Goal: Task Accomplishment & Management: Manage account settings

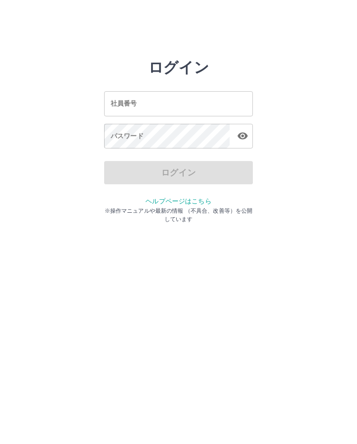
click at [135, 101] on div "社員番号 社員番号" at bounding box center [178, 103] width 149 height 25
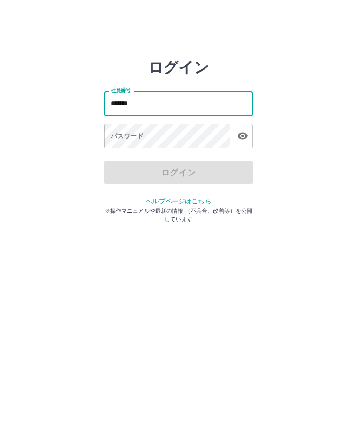
type input "*******"
click at [135, 134] on div "パスワード パスワード" at bounding box center [178, 137] width 149 height 26
click at [139, 138] on div "パスワード パスワード" at bounding box center [178, 137] width 149 height 26
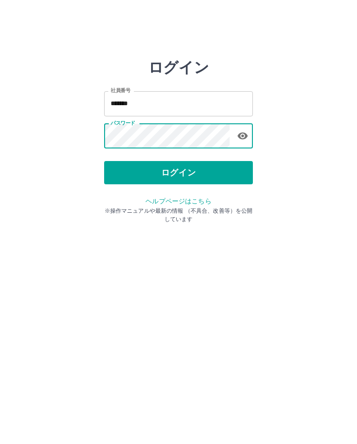
click at [238, 132] on icon "button" at bounding box center [242, 135] width 11 height 11
click at [214, 177] on button "ログイン" at bounding box center [178, 172] width 149 height 23
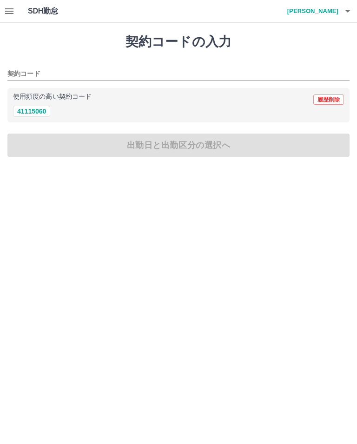
click at [33, 113] on button "41115060" at bounding box center [31, 111] width 37 height 11
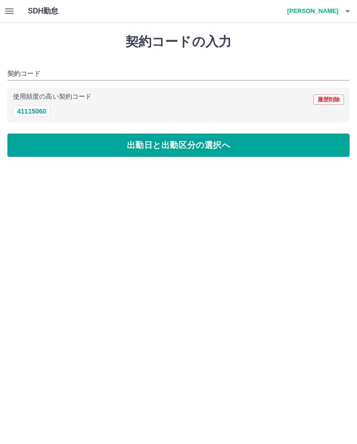
type input "********"
click at [285, 152] on button "出勤日と出勤区分の選択へ" at bounding box center [178, 144] width 342 height 23
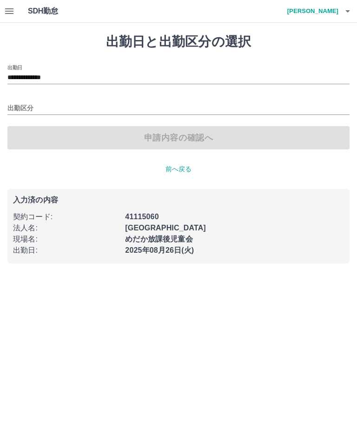
click at [172, 243] on div "2025年08月26日(火)" at bounding box center [231, 247] width 225 height 17
click at [103, 248] on p "出勤日 :" at bounding box center [66, 250] width 106 height 11
click at [183, 257] on div "入力済の内容 契約コード : 41115060 法人名 : 浜松市 現場名 : めだか放課後児童会 出勤日 : 2025年08月26日(火)" at bounding box center [178, 226] width 342 height 74
click at [182, 257] on div "入力済の内容 契約コード : 41115060 法人名 : 浜松市 現場名 : めだか放課後児童会 出勤日 : 2025年08月26日(火)" at bounding box center [178, 226] width 342 height 74
click at [192, 254] on div "2025年08月26日(火)" at bounding box center [231, 247] width 225 height 17
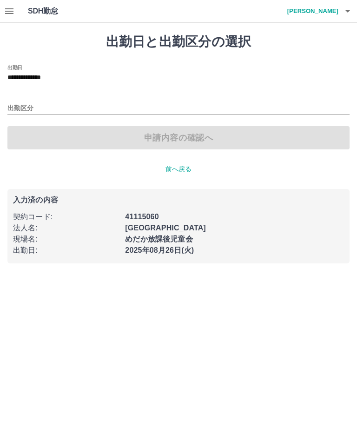
click at [94, 239] on div "出勤日 :" at bounding box center [63, 247] width 112 height 17
click at [93, 111] on input "出勤区分" at bounding box center [178, 109] width 342 height 12
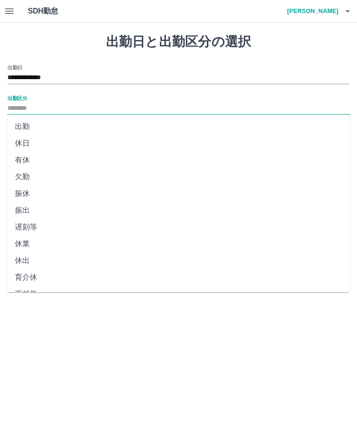
click at [37, 130] on li "出勤" at bounding box center [178, 126] width 342 height 17
type input "**"
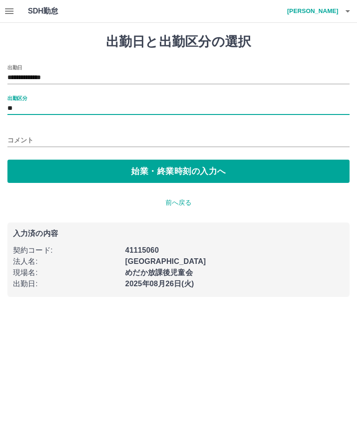
click at [269, 173] on button "始業・終業時刻の入力へ" at bounding box center [178, 170] width 342 height 23
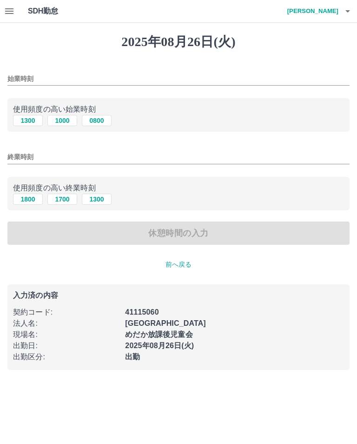
click at [98, 120] on button "0800" at bounding box center [97, 120] width 30 height 11
type input "****"
click at [101, 198] on button "1300" at bounding box center [97, 198] width 30 height 11
type input "****"
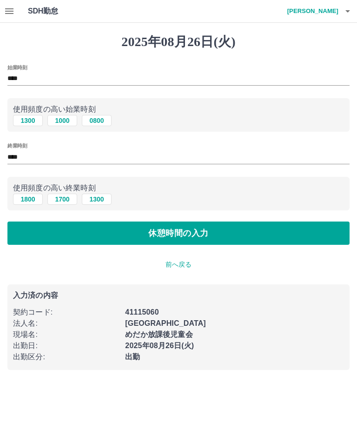
click at [254, 237] on button "休憩時間の入力" at bounding box center [178, 232] width 342 height 23
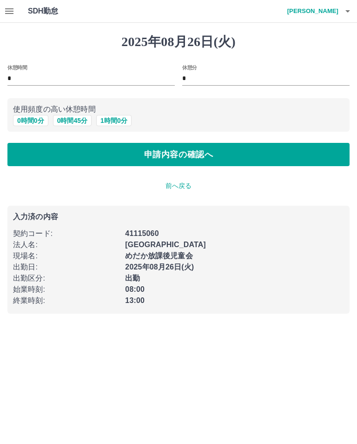
click at [35, 125] on button "0 時間 0 分" at bounding box center [30, 120] width 35 height 11
click at [247, 151] on button "申請内容の確認へ" at bounding box center [178, 154] width 342 height 23
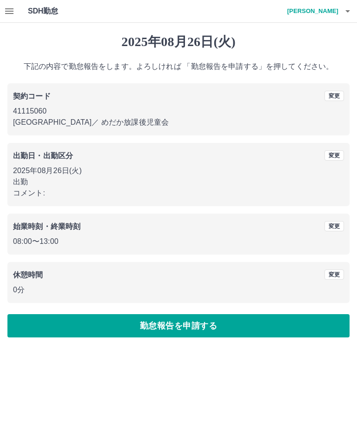
click at [229, 319] on button "勤怠報告を申請する" at bounding box center [178, 325] width 342 height 23
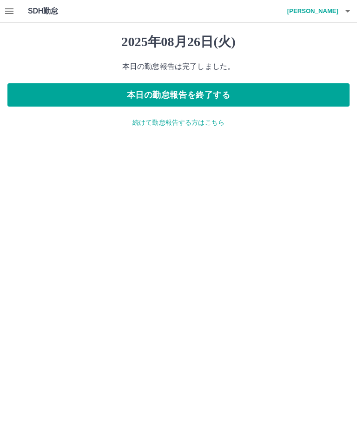
click at [319, 89] on button "本日の勤怠報告を終了する" at bounding box center [178, 94] width 342 height 23
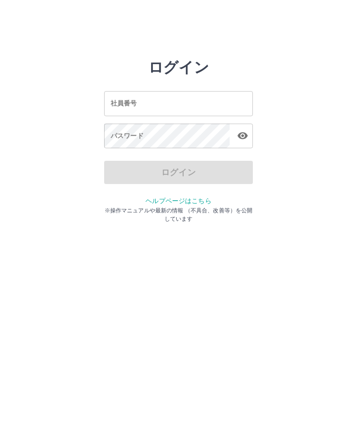
click at [189, 101] on input "社員番号" at bounding box center [178, 103] width 149 height 25
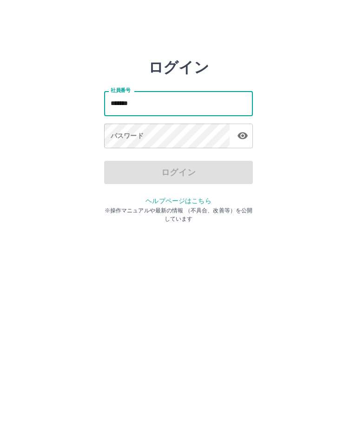
type input "*******"
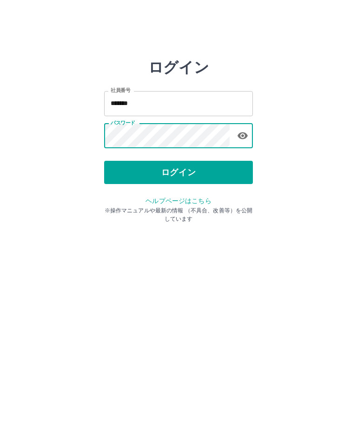
click at [179, 170] on button "ログイン" at bounding box center [178, 172] width 149 height 23
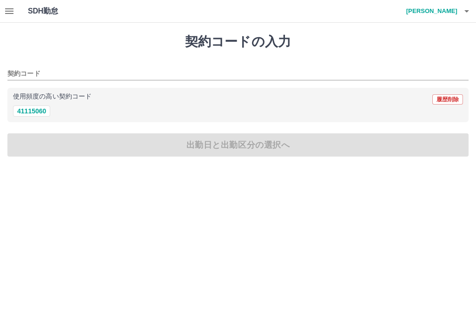
click at [35, 113] on button "41115060" at bounding box center [31, 111] width 37 height 11
type input "********"
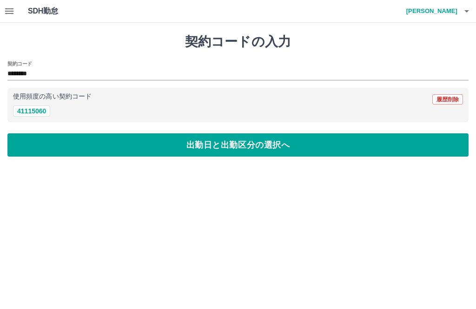
click at [246, 142] on button "出勤日と出勤区分の選択へ" at bounding box center [237, 144] width 461 height 23
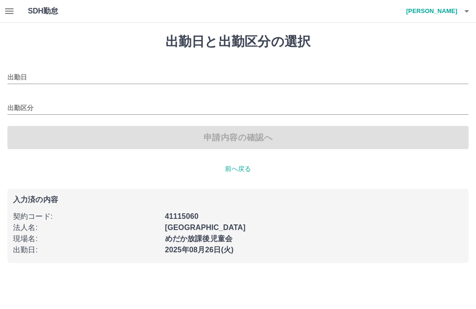
type input "**********"
click at [107, 107] on input "出勤区分" at bounding box center [237, 109] width 461 height 12
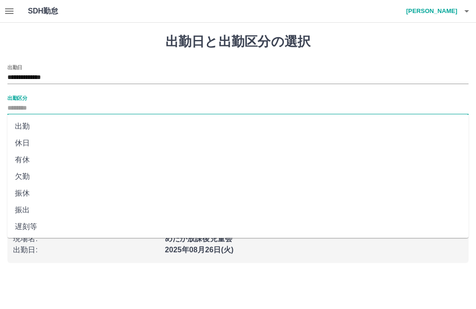
click at [86, 125] on li "出勤" at bounding box center [237, 126] width 461 height 17
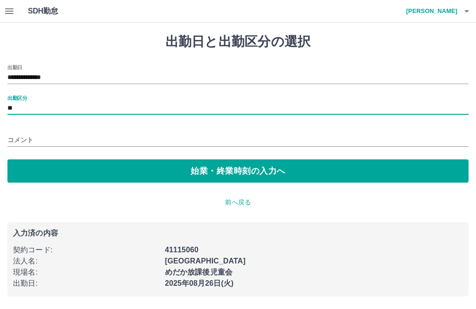
type input "**"
click at [206, 167] on button "始業・終業時刻の入力へ" at bounding box center [237, 170] width 461 height 23
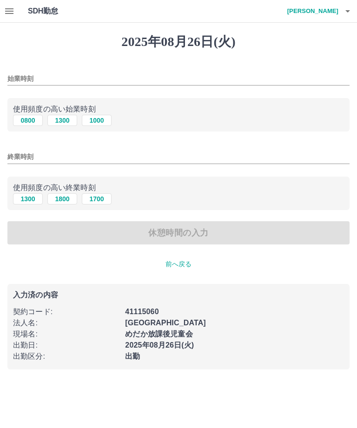
click at [26, 118] on button "0800" at bounding box center [28, 120] width 30 height 11
type input "****"
click at [23, 201] on button "1300" at bounding box center [28, 198] width 30 height 11
type input "****"
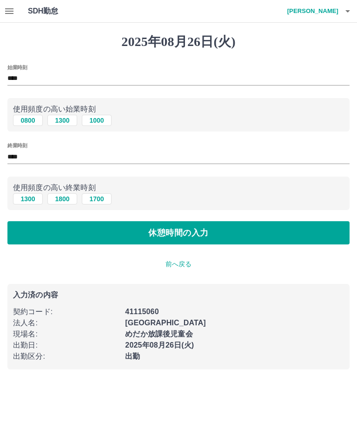
click at [157, 235] on button "休憩時間の入力" at bounding box center [178, 232] width 342 height 23
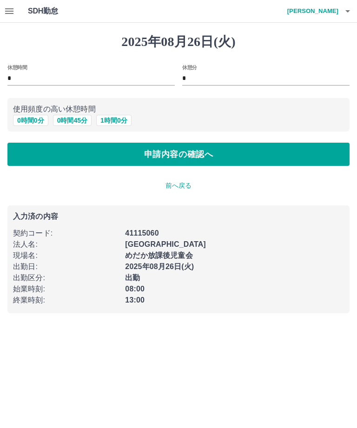
click at [143, 150] on button "申請内容の確認へ" at bounding box center [178, 154] width 342 height 23
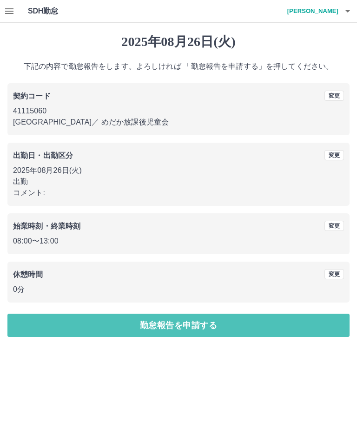
click at [199, 309] on button "勤怠報告を申請する" at bounding box center [178, 325] width 342 height 23
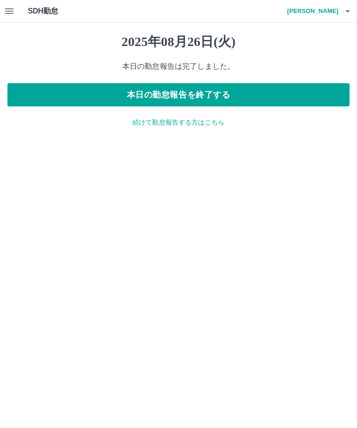
click at [165, 91] on button "本日の勤怠報告を終了する" at bounding box center [178, 94] width 342 height 23
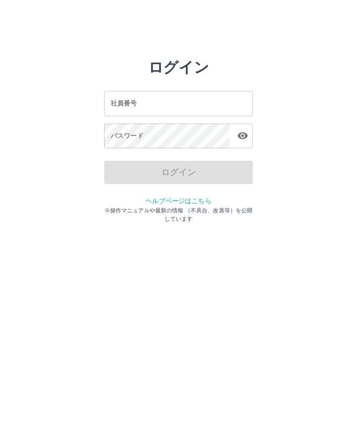
click at [263, 207] on html "ログイン 社員番号 社員番号 パスワード パスワード ログイン ヘルプページはこちら ※操作マニュアルや最新の情報 （不具合、改善等）を公開しています" at bounding box center [178, 103] width 357 height 207
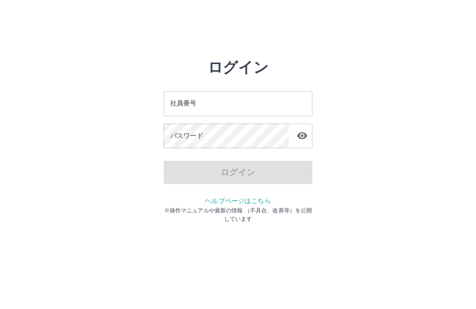
click at [220, 106] on input "社員番号" at bounding box center [238, 103] width 149 height 25
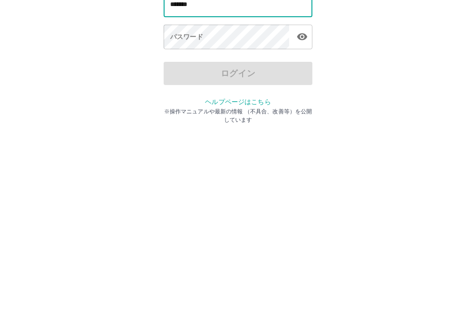
type input "*******"
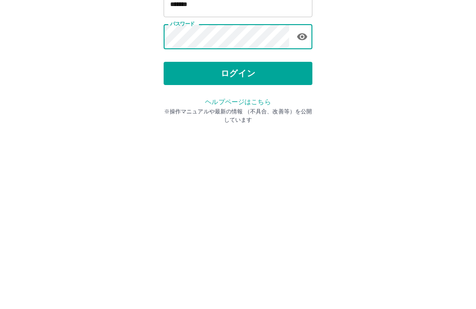
click at [267, 161] on button "ログイン" at bounding box center [238, 172] width 149 height 23
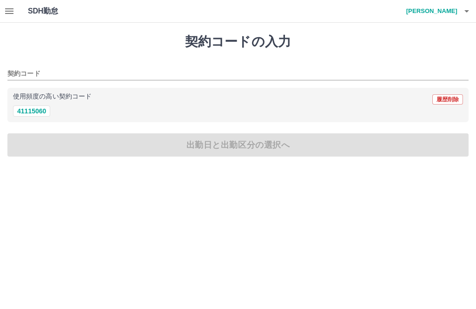
click at [41, 115] on button "41115060" at bounding box center [31, 111] width 37 height 11
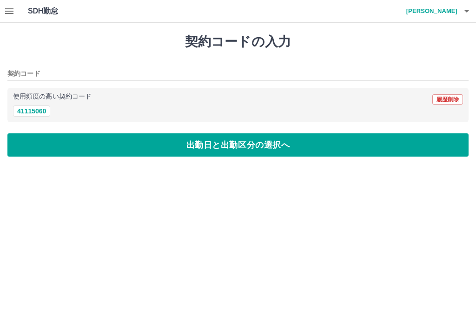
type input "********"
click at [221, 146] on button "出勤日と出勤区分の選択へ" at bounding box center [237, 144] width 461 height 23
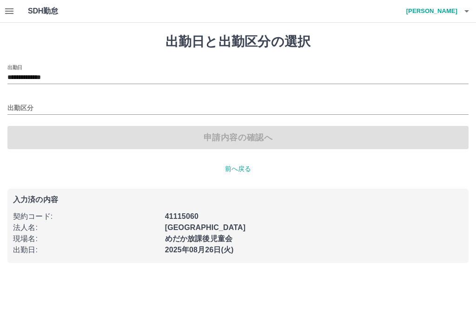
click at [25, 106] on input "出勤区分" at bounding box center [237, 109] width 461 height 12
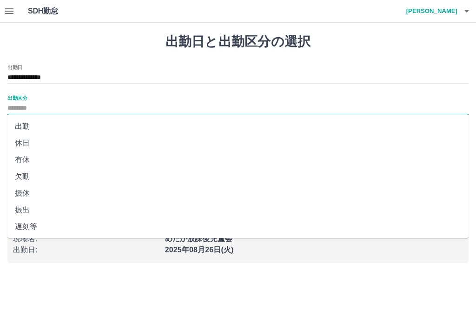
click at [27, 128] on li "出勤" at bounding box center [237, 126] width 461 height 17
type input "**"
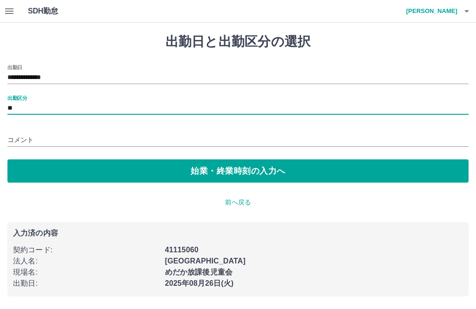
click at [219, 169] on button "始業・終業時刻の入力へ" at bounding box center [237, 170] width 461 height 23
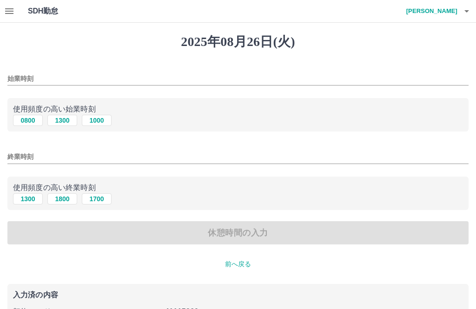
click at [31, 119] on button "0800" at bounding box center [28, 120] width 30 height 11
type input "****"
click at [28, 198] on button "1300" at bounding box center [28, 198] width 30 height 11
type input "****"
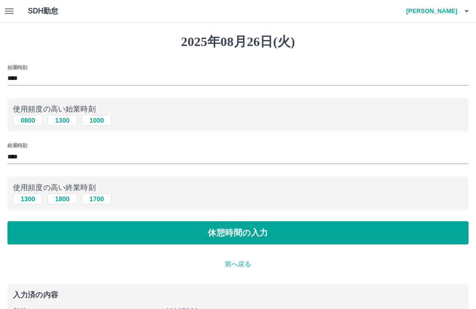
click at [229, 232] on button "休憩時間の入力" at bounding box center [237, 232] width 461 height 23
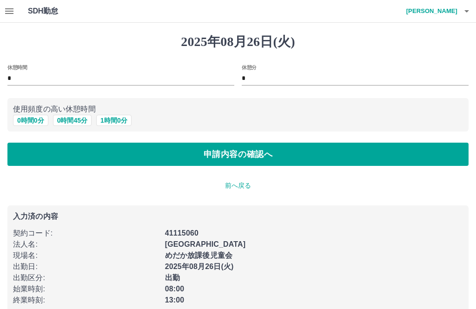
click at [36, 118] on button "0 時間 0 分" at bounding box center [30, 120] width 35 height 11
click at [247, 152] on button "申請内容の確認へ" at bounding box center [237, 154] width 461 height 23
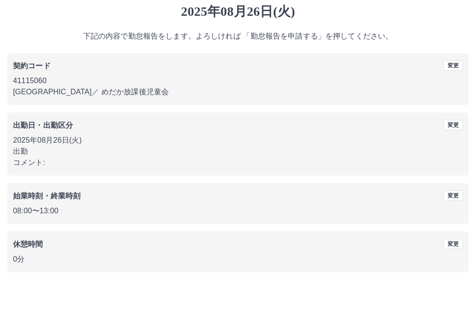
scroll to position [9, 0]
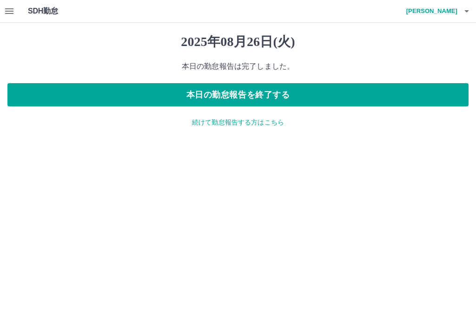
click at [403, 94] on button "本日の勤怠報告を終了する" at bounding box center [237, 94] width 461 height 23
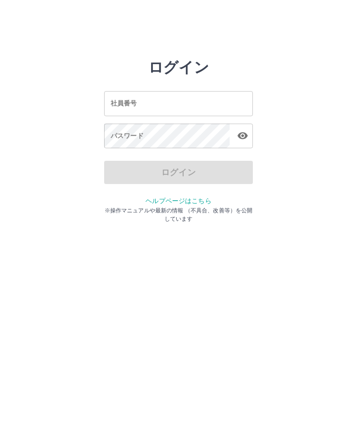
click at [167, 100] on input "社員番号" at bounding box center [178, 103] width 149 height 25
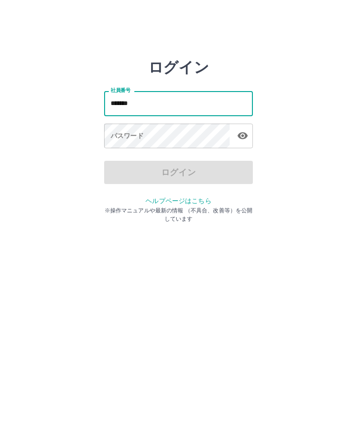
type input "*******"
click at [257, 207] on html "ログイン 社員番号 ******* 社員番号 パスワード パスワード ログイン ヘルプページはこちら ※操作マニュアルや最新の情報 （不具合、改善等）を公開し…" at bounding box center [178, 103] width 357 height 207
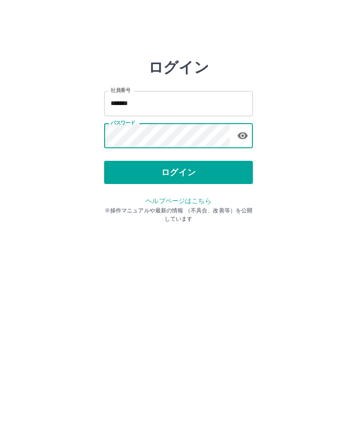
click at [173, 176] on button "ログイン" at bounding box center [178, 172] width 149 height 23
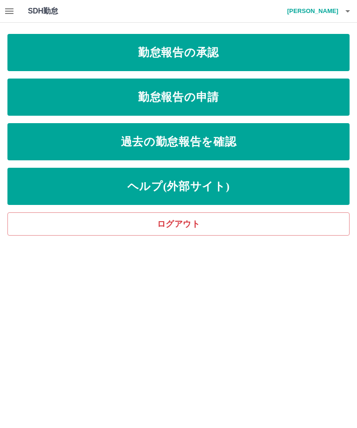
click at [175, 97] on link "勤怠報告の申請" at bounding box center [178, 97] width 342 height 37
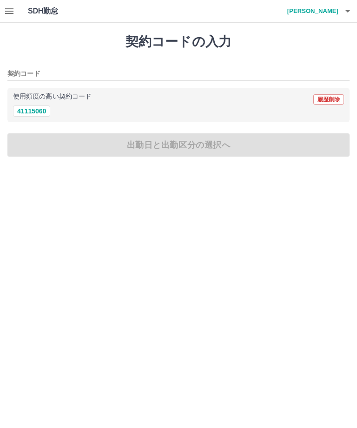
click at [34, 113] on button "41115060" at bounding box center [31, 111] width 37 height 11
type input "********"
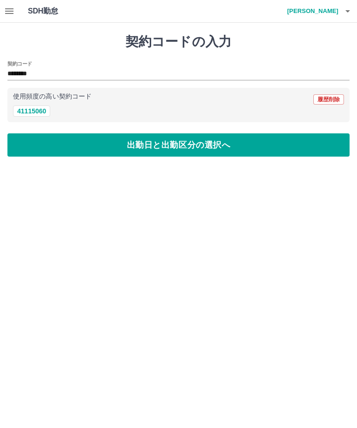
click at [131, 149] on button "出勤日と出勤区分の選択へ" at bounding box center [178, 144] width 342 height 23
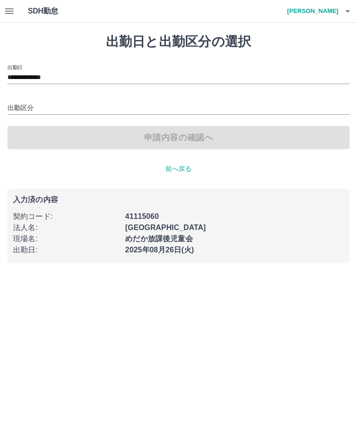
click at [29, 111] on input "出勤区分" at bounding box center [178, 109] width 342 height 12
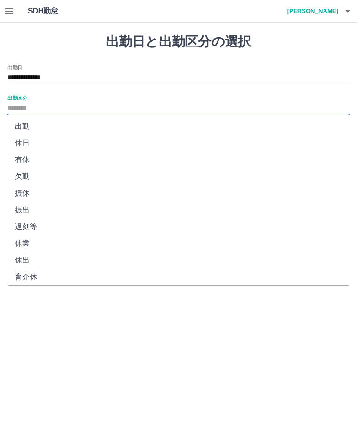
click at [21, 128] on li "出勤" at bounding box center [178, 126] width 342 height 17
type input "**"
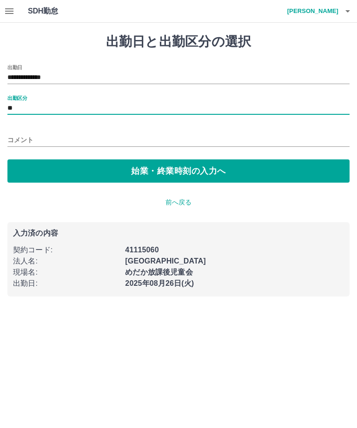
click at [23, 144] on input "コメント" at bounding box center [178, 139] width 342 height 13
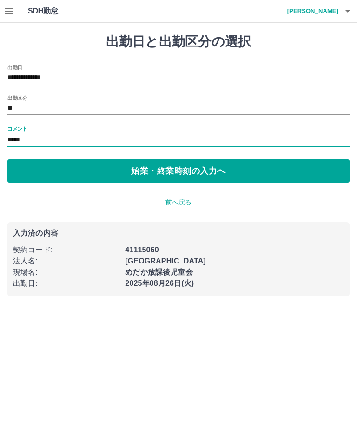
type input "*****"
click at [152, 177] on button "始業・終業時刻の入力へ" at bounding box center [178, 170] width 342 height 23
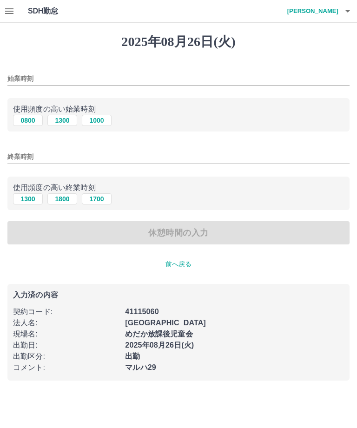
click at [31, 121] on button "0800" at bounding box center [28, 120] width 30 height 11
type input "****"
click at [23, 154] on input "終業時刻" at bounding box center [178, 156] width 342 height 13
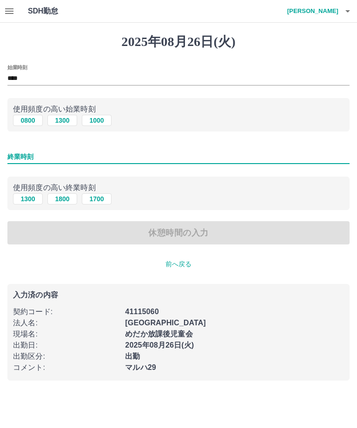
click at [101, 200] on button "1700" at bounding box center [97, 198] width 30 height 11
type input "****"
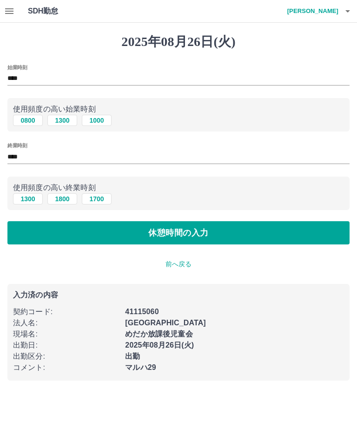
click at [150, 233] on button "休憩時間の入力" at bounding box center [178, 232] width 342 height 23
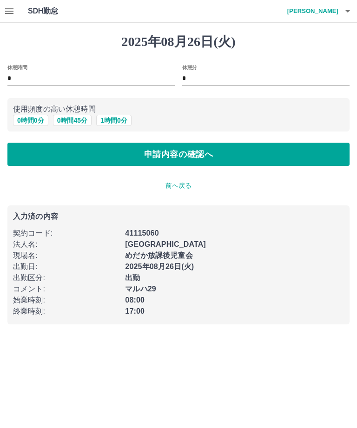
click at [116, 120] on button "1 時間 0 分" at bounding box center [113, 120] width 35 height 11
type input "*"
click at [159, 153] on button "申請内容の確認へ" at bounding box center [178, 154] width 342 height 23
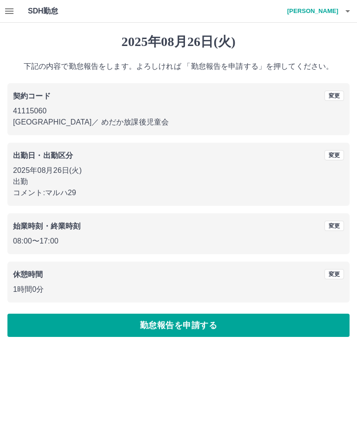
click at [162, 330] on button "勤怠報告を申請する" at bounding box center [178, 325] width 342 height 23
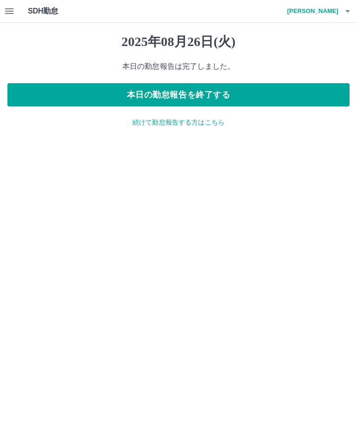
click at [171, 95] on button "本日の勤怠報告を終了する" at bounding box center [178, 94] width 342 height 23
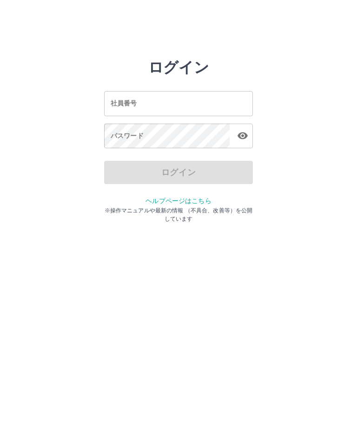
click at [166, 105] on input "社員番号" at bounding box center [178, 103] width 149 height 25
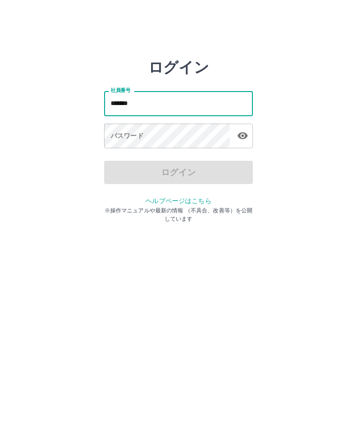
type input "*******"
click at [139, 138] on div "パスワード パスワード" at bounding box center [178, 137] width 149 height 26
click at [136, 138] on div "パスワード パスワード" at bounding box center [178, 137] width 149 height 26
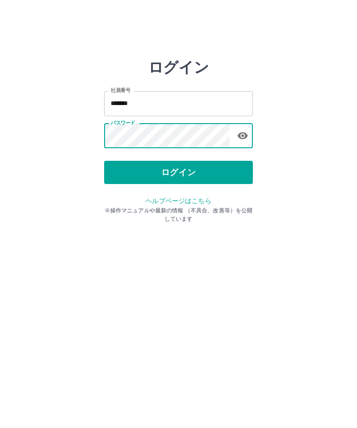
click at [247, 139] on icon "button" at bounding box center [242, 135] width 11 height 11
click at [176, 174] on button "ログイン" at bounding box center [178, 172] width 149 height 23
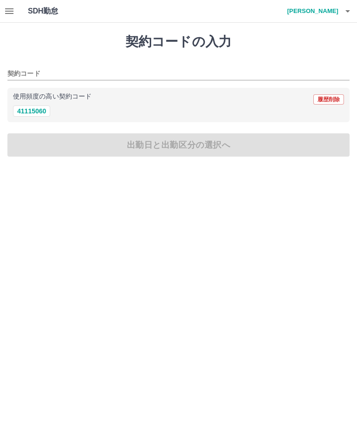
click at [37, 114] on button "41115060" at bounding box center [31, 111] width 37 height 11
type input "********"
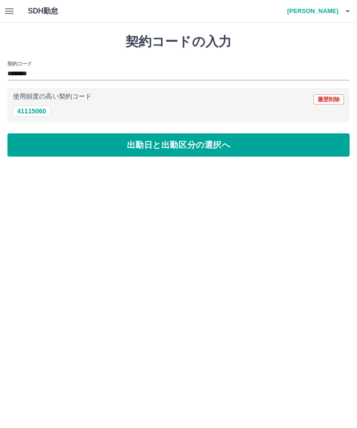
click at [158, 150] on button "出勤日と出勤区分の選択へ" at bounding box center [178, 144] width 342 height 23
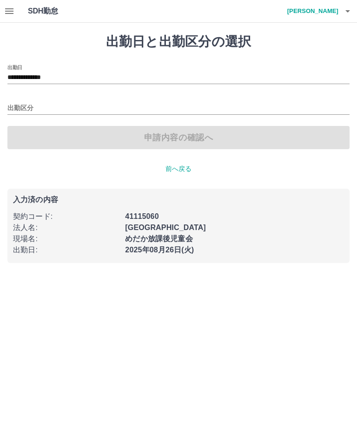
click at [23, 108] on input "出勤区分" at bounding box center [178, 109] width 342 height 12
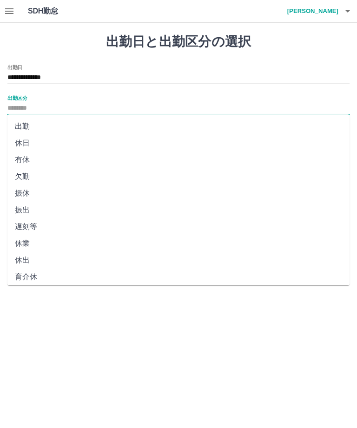
click at [23, 159] on li "有休" at bounding box center [178, 160] width 342 height 17
type input "**"
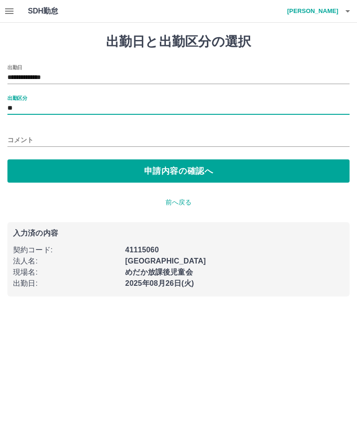
click at [23, 139] on input "コメント" at bounding box center [178, 139] width 342 height 13
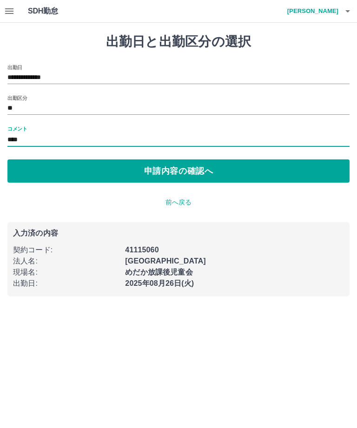
type input "****"
click at [164, 174] on button "申請内容の確認へ" at bounding box center [178, 170] width 342 height 23
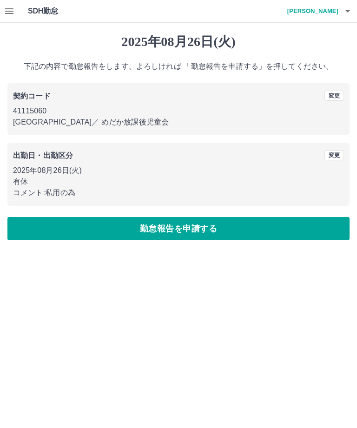
click at [176, 228] on button "勤怠報告を申請する" at bounding box center [178, 228] width 342 height 23
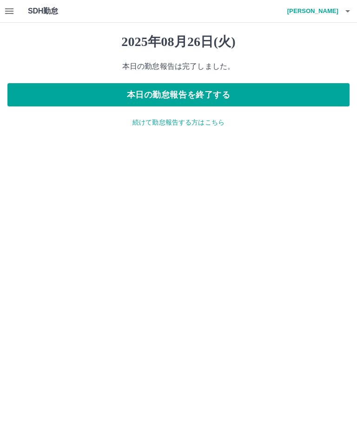
click at [179, 92] on button "本日の勤怠報告を終了する" at bounding box center [178, 94] width 342 height 23
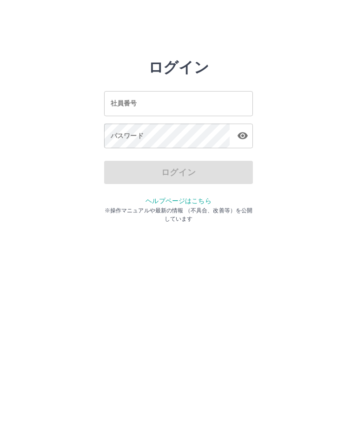
click at [155, 103] on input "社員番号" at bounding box center [178, 103] width 149 height 25
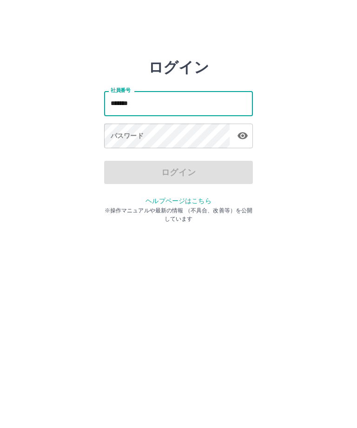
type input "*******"
click at [292, 207] on html "ログイン 社員番号 ******* 社員番号 パスワード パスワード ログイン ヘルプページはこちら ※操作マニュアルや最新の情報 （不具合、改善等）を公開し…" at bounding box center [178, 103] width 357 height 207
click at [133, 138] on div "パスワード パスワード" at bounding box center [178, 137] width 149 height 26
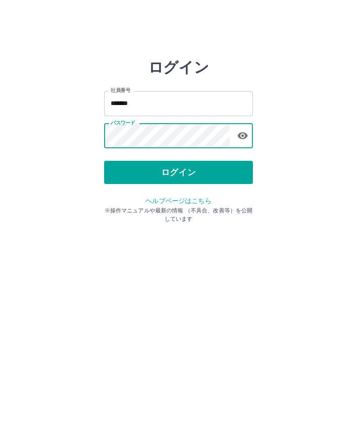
click at [177, 172] on button "ログイン" at bounding box center [178, 172] width 149 height 23
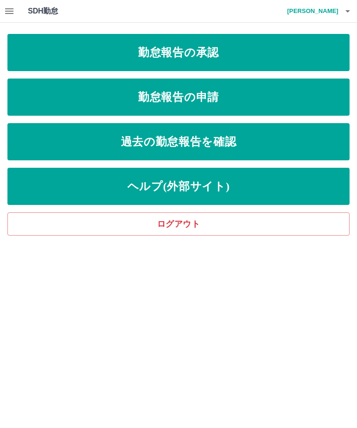
click at [189, 58] on link "勤怠報告の承認" at bounding box center [178, 52] width 342 height 37
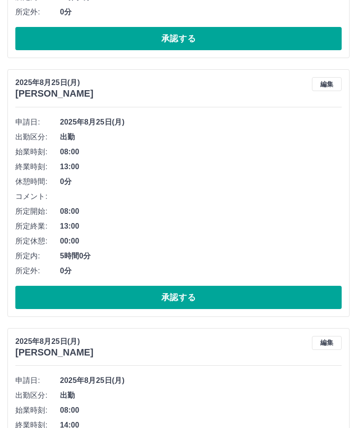
scroll to position [1290, 0]
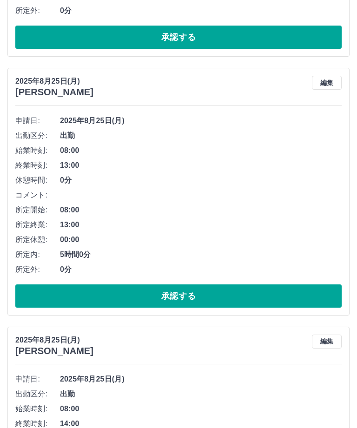
click at [170, 298] on button "承認する" at bounding box center [178, 296] width 326 height 23
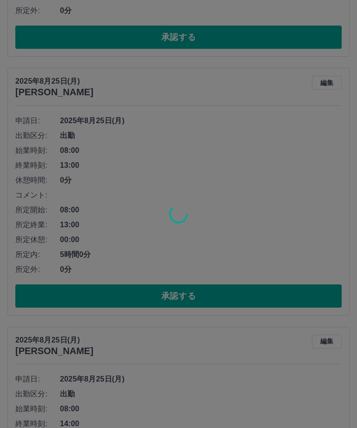
scroll to position [1290, 0]
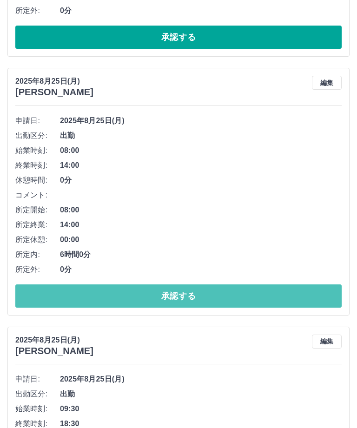
click at [179, 293] on button "承認する" at bounding box center [178, 296] width 326 height 23
click at [176, 297] on button "承認する" at bounding box center [178, 296] width 326 height 23
click at [183, 293] on button "承認する" at bounding box center [178, 296] width 326 height 23
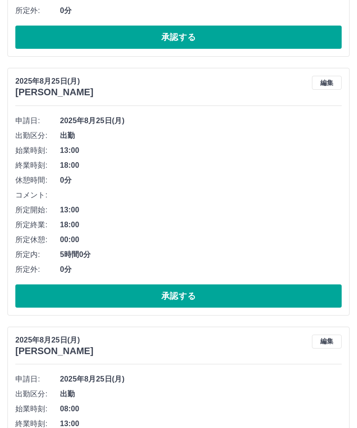
click at [177, 292] on button "承認する" at bounding box center [178, 296] width 326 height 23
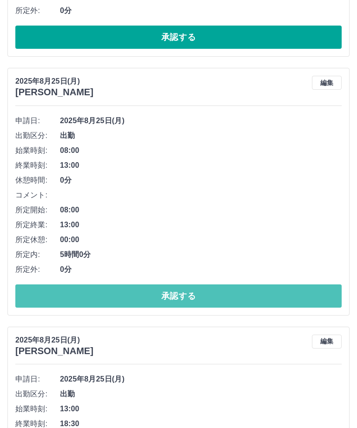
click at [185, 294] on button "承認する" at bounding box center [178, 296] width 326 height 23
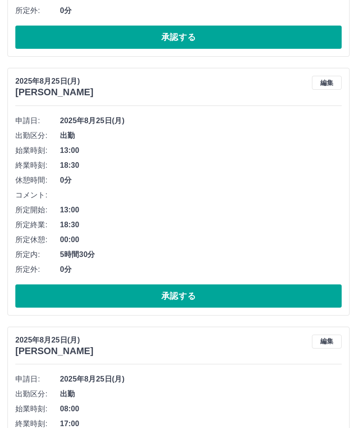
click at [163, 296] on button "承認する" at bounding box center [178, 296] width 326 height 23
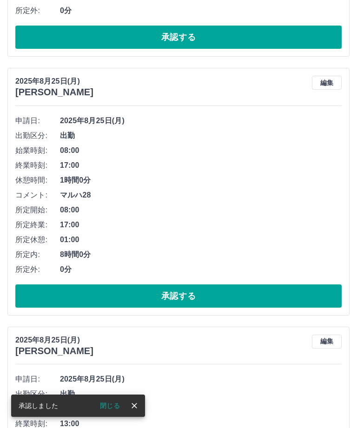
click at [176, 295] on button "承認する" at bounding box center [178, 296] width 326 height 23
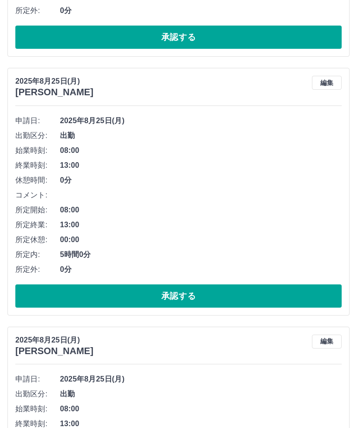
click at [185, 295] on button "承認する" at bounding box center [178, 296] width 326 height 23
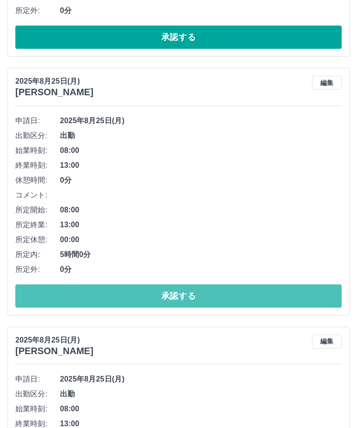
click at [176, 295] on button "承認する" at bounding box center [178, 296] width 326 height 23
click at [174, 294] on button "承認する" at bounding box center [178, 296] width 326 height 23
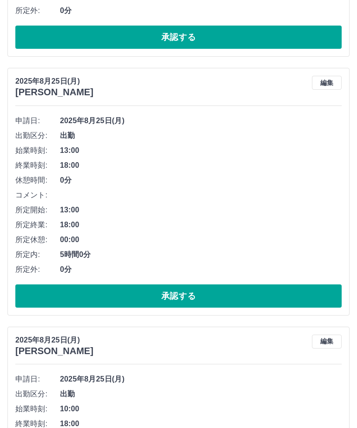
click at [176, 297] on button "承認する" at bounding box center [178, 296] width 326 height 23
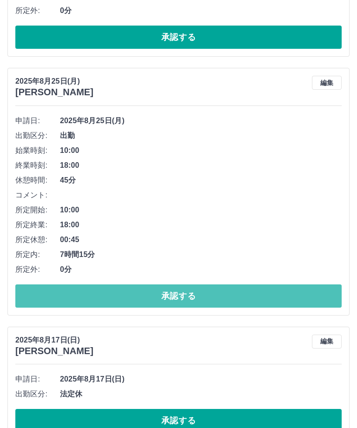
click at [185, 295] on button "承認する" at bounding box center [178, 296] width 326 height 23
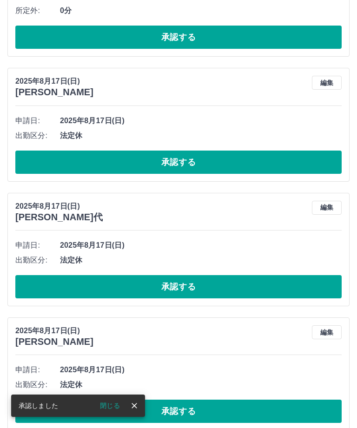
click at [182, 163] on button "承認する" at bounding box center [178, 162] width 326 height 23
click at [186, 161] on button "承認する" at bounding box center [178, 162] width 326 height 23
click at [176, 155] on button "承認する" at bounding box center [178, 162] width 326 height 23
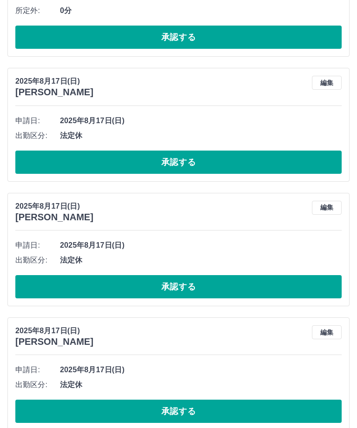
click at [188, 165] on button "承認する" at bounding box center [178, 162] width 326 height 23
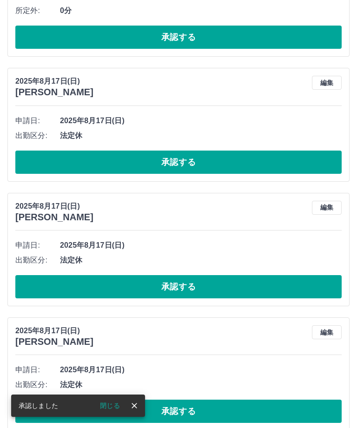
click at [187, 157] on button "承認する" at bounding box center [178, 162] width 326 height 23
click at [181, 162] on button "承認する" at bounding box center [178, 162] width 326 height 23
click at [171, 152] on button "承認する" at bounding box center [178, 162] width 326 height 23
click at [192, 160] on button "承認する" at bounding box center [178, 162] width 326 height 23
click at [179, 164] on button "承認する" at bounding box center [178, 162] width 326 height 23
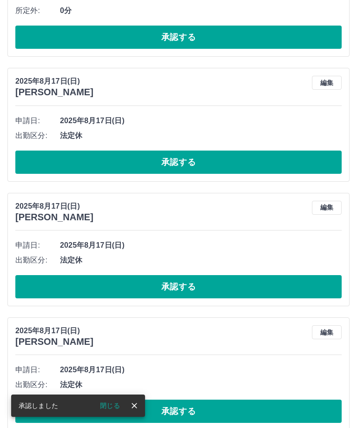
click at [161, 162] on button "承認する" at bounding box center [178, 162] width 326 height 23
click at [186, 157] on button "承認する" at bounding box center [178, 162] width 326 height 23
click at [172, 159] on button "承認する" at bounding box center [178, 162] width 326 height 23
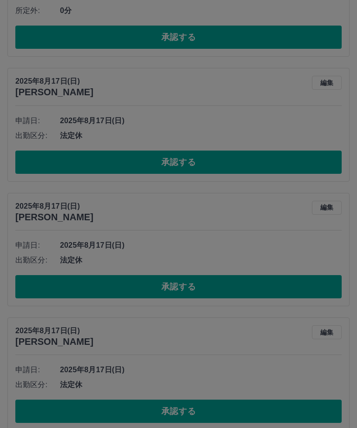
scroll to position [1272, 0]
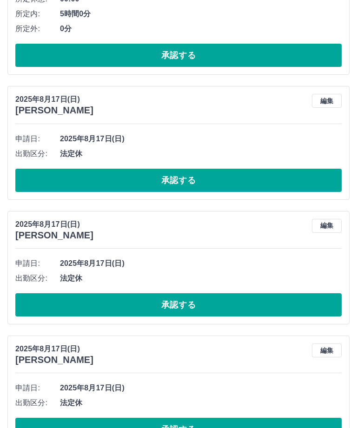
click at [169, 183] on button "承認する" at bounding box center [178, 180] width 326 height 23
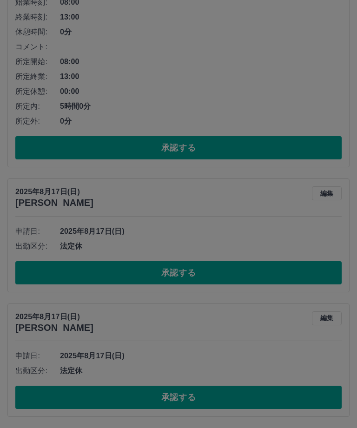
scroll to position [1148, 0]
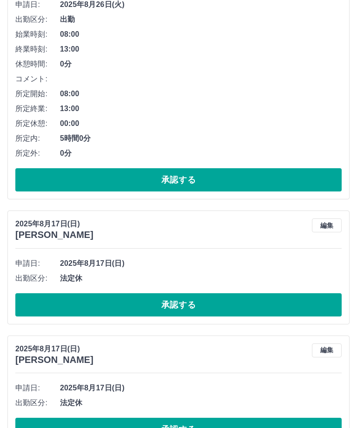
click at [163, 313] on button "承認する" at bounding box center [178, 304] width 326 height 23
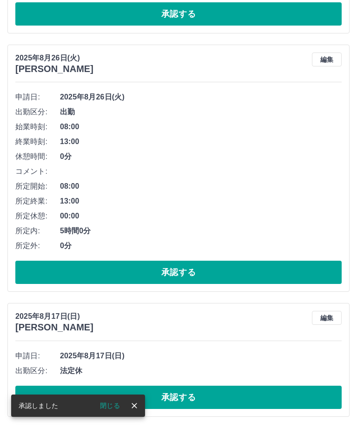
scroll to position [1023, 0]
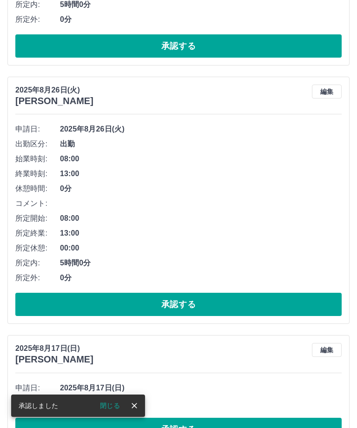
click at [190, 427] on button "承認する" at bounding box center [178, 429] width 326 height 23
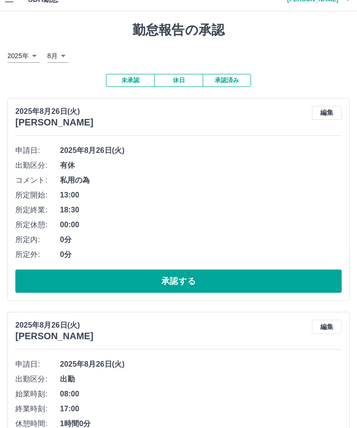
scroll to position [0, 0]
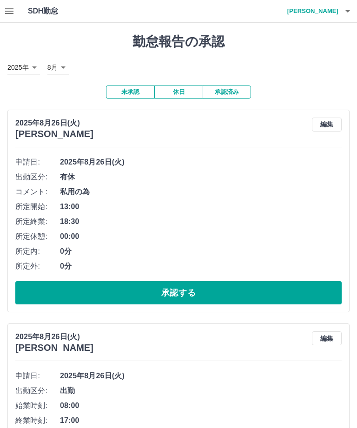
click at [352, 7] on icon "button" at bounding box center [347, 11] width 11 height 11
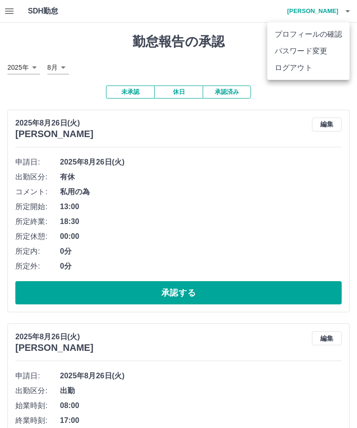
click at [299, 72] on li "ログアウト" at bounding box center [308, 68] width 82 height 17
